Goal: Information Seeking & Learning: Find specific fact

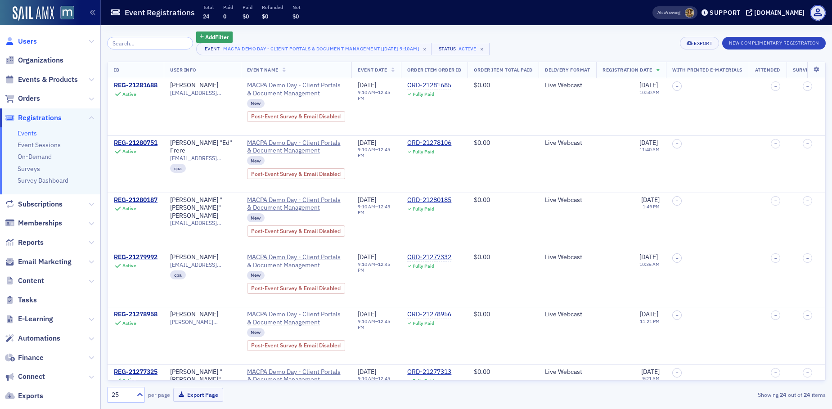
click at [23, 40] on span "Users" at bounding box center [27, 41] width 19 height 10
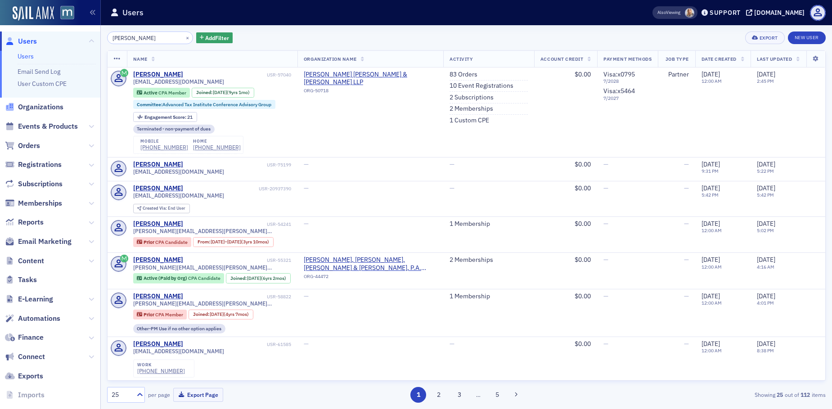
type input "[PERSON_NAME]"
